Goal: Navigation & Orientation: Find specific page/section

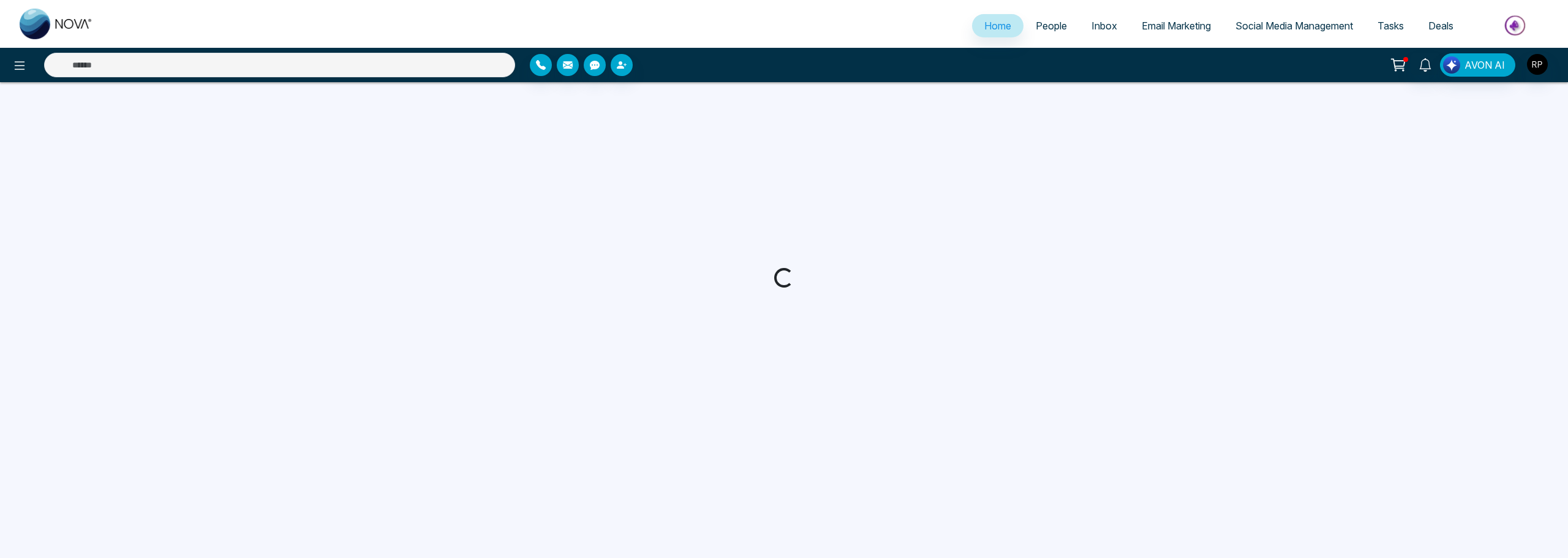
select select "*"
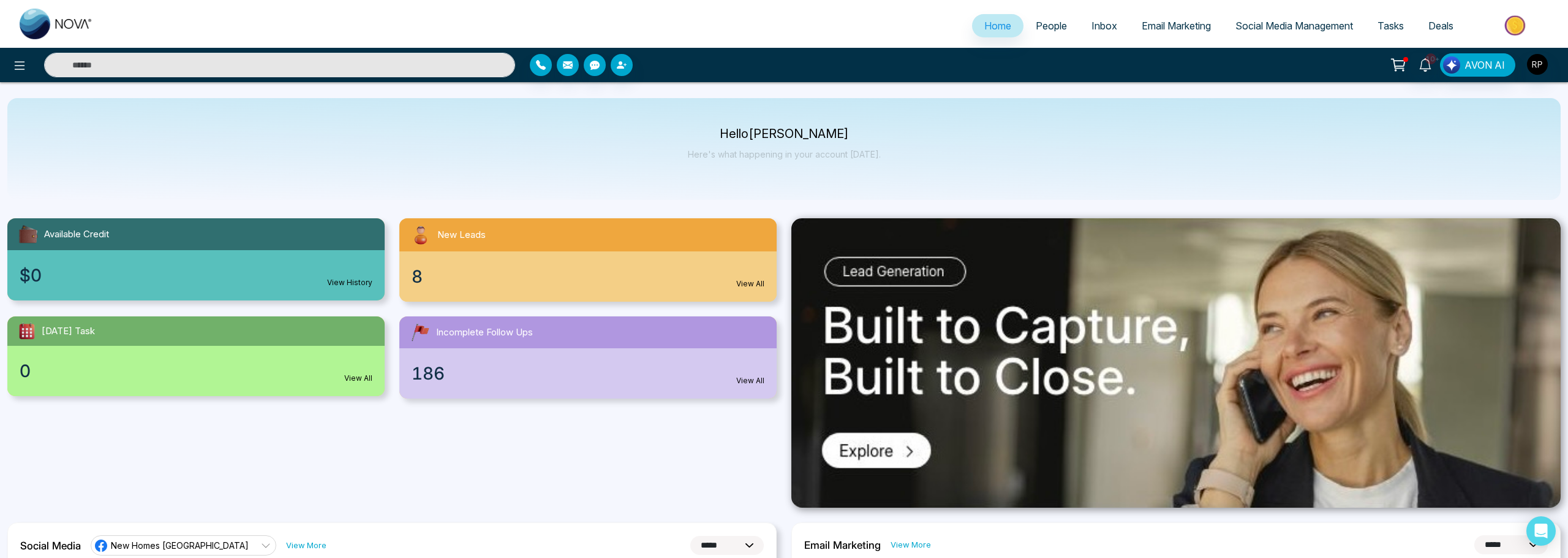
click at [1058, 32] on link "People" at bounding box center [1051, 25] width 56 height 24
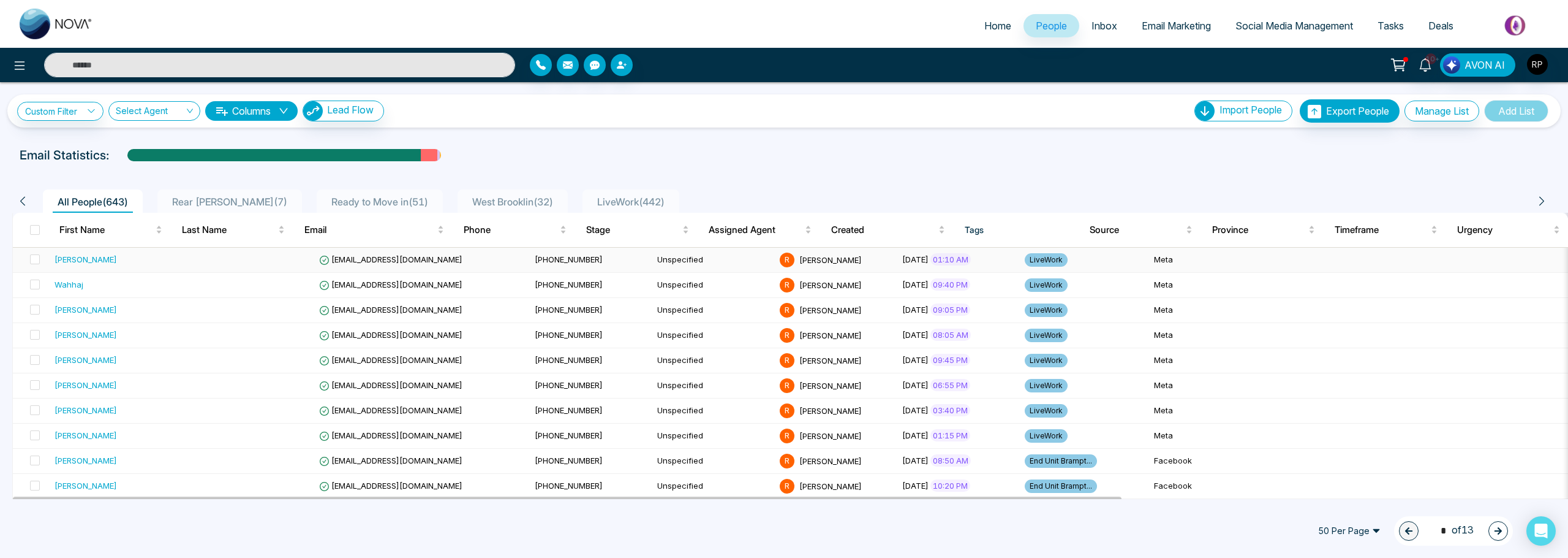
scroll to position [0, 4]
